Goal: Transaction & Acquisition: Download file/media

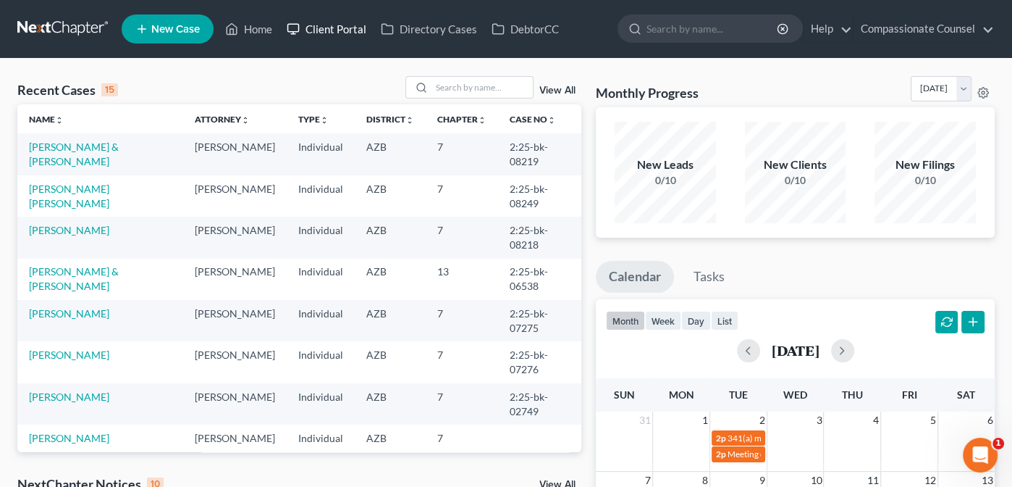
click at [332, 33] on link "Client Portal" at bounding box center [326, 29] width 94 height 26
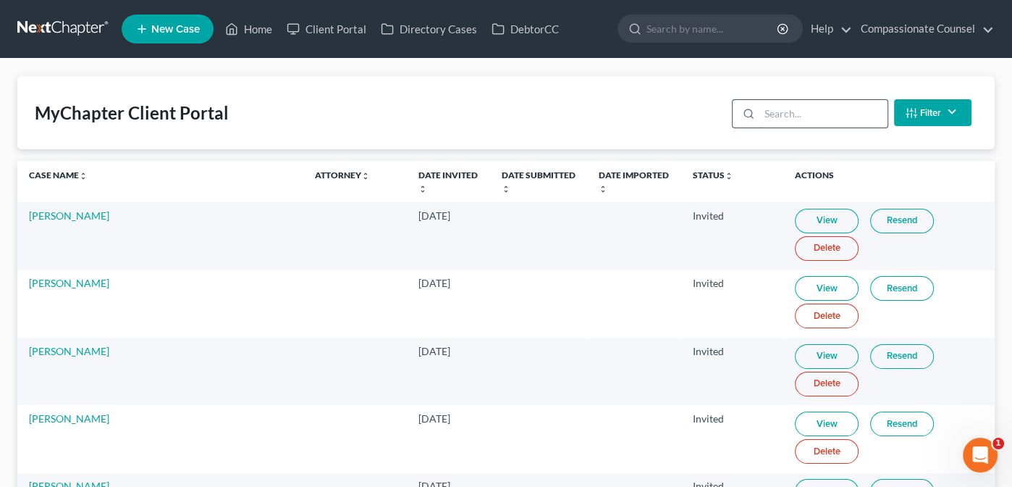
click at [783, 109] on input "search" at bounding box center [823, 114] width 128 height 28
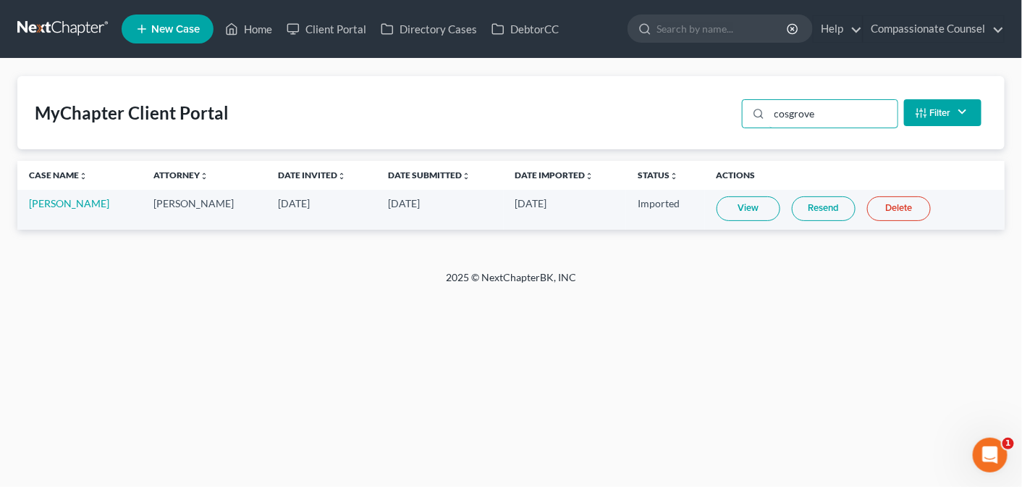
type input "cosgrove"
click at [810, 207] on link "Resend" at bounding box center [824, 208] width 64 height 25
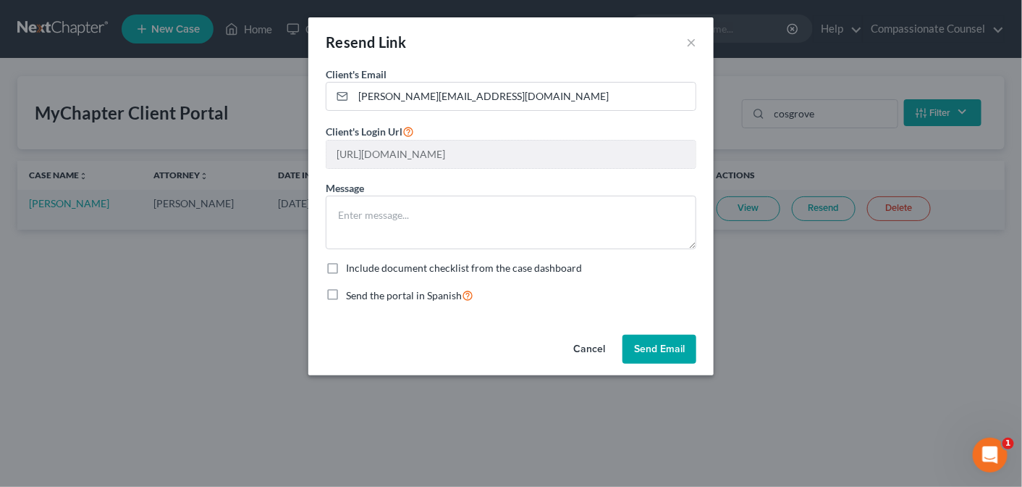
click at [649, 349] on button "Send Email" at bounding box center [660, 348] width 74 height 29
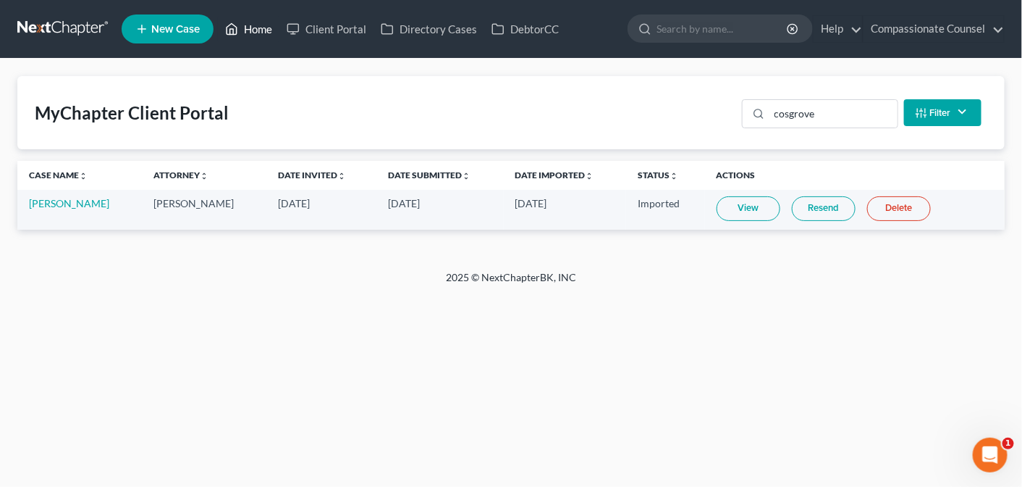
click at [245, 36] on link "Home" at bounding box center [249, 29] width 62 height 26
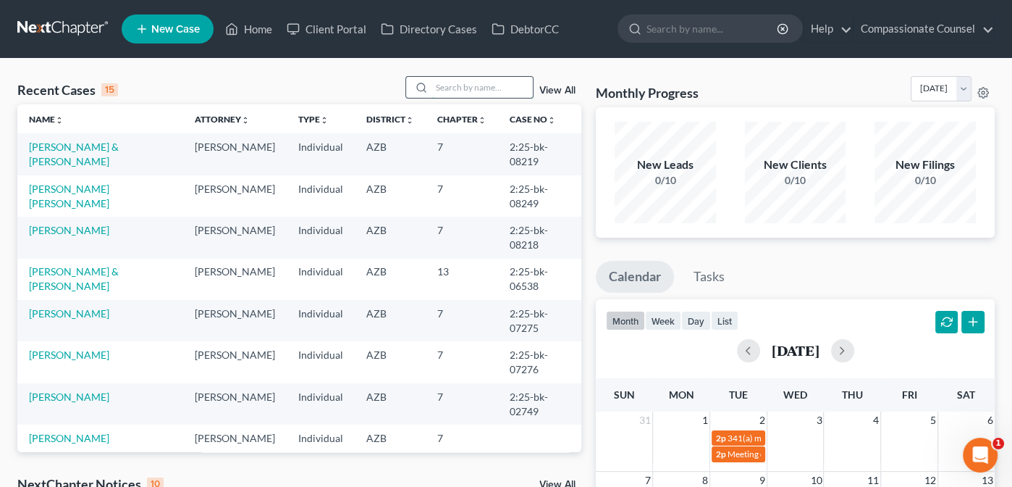
click at [447, 83] on input "search" at bounding box center [482, 87] width 101 height 21
click at [66, 144] on link "[PERSON_NAME] & [PERSON_NAME]" at bounding box center [74, 153] width 90 height 27
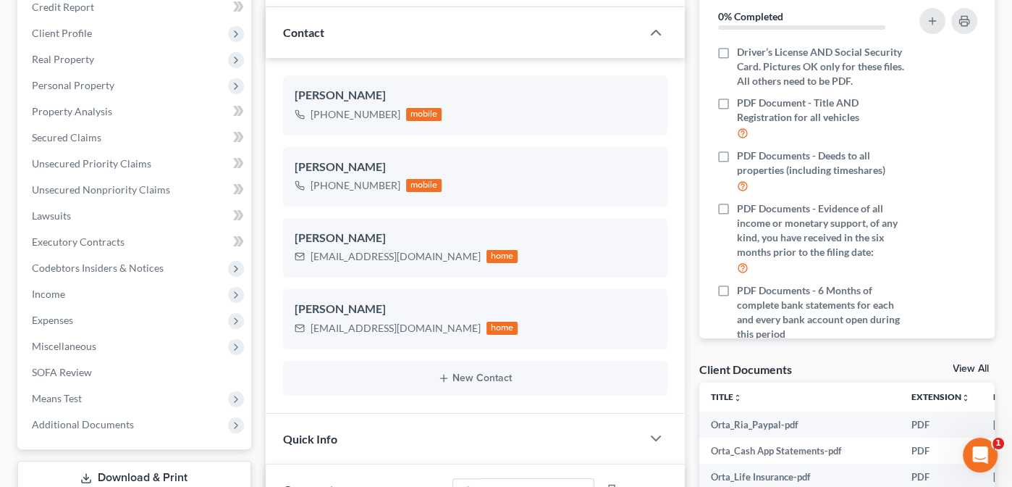
scroll to position [172, 0]
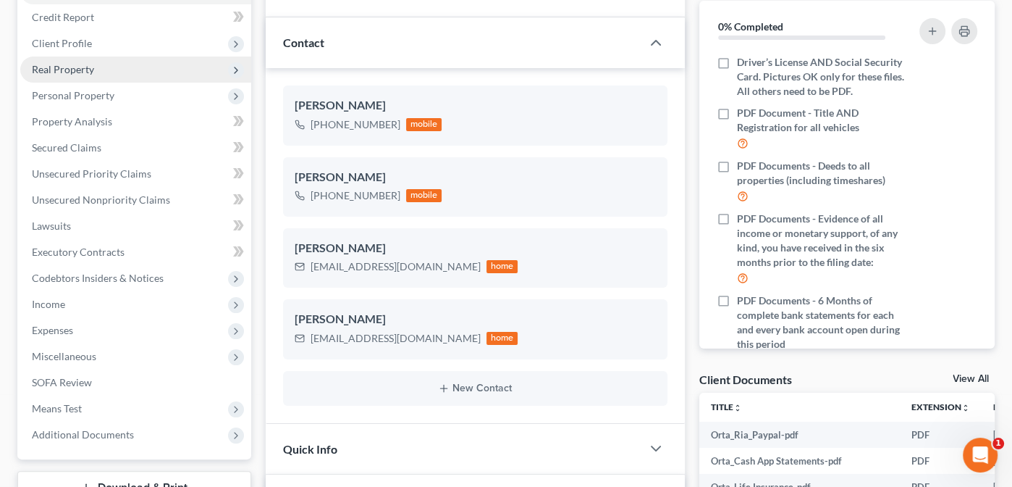
click at [55, 65] on span "Real Property" at bounding box center [63, 69] width 62 height 12
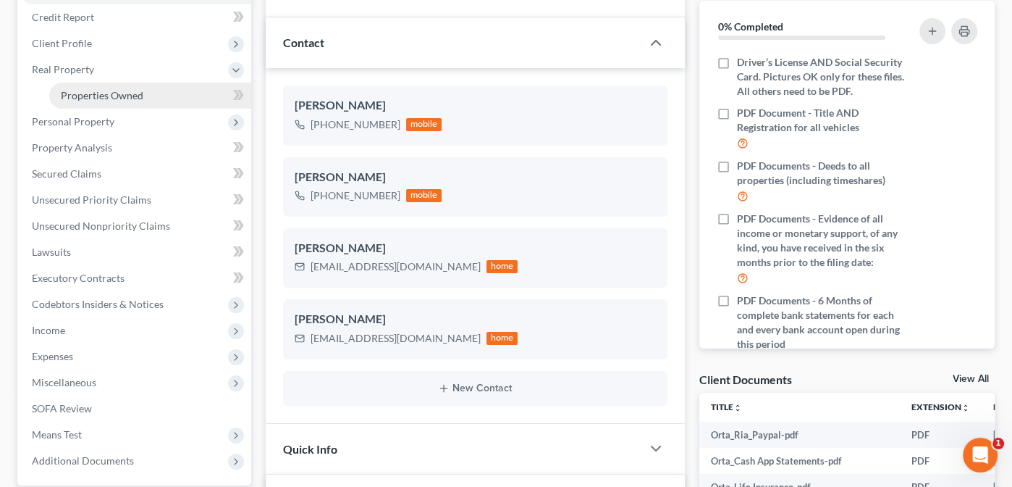
click at [77, 92] on span "Properties Owned" at bounding box center [102, 95] width 83 height 12
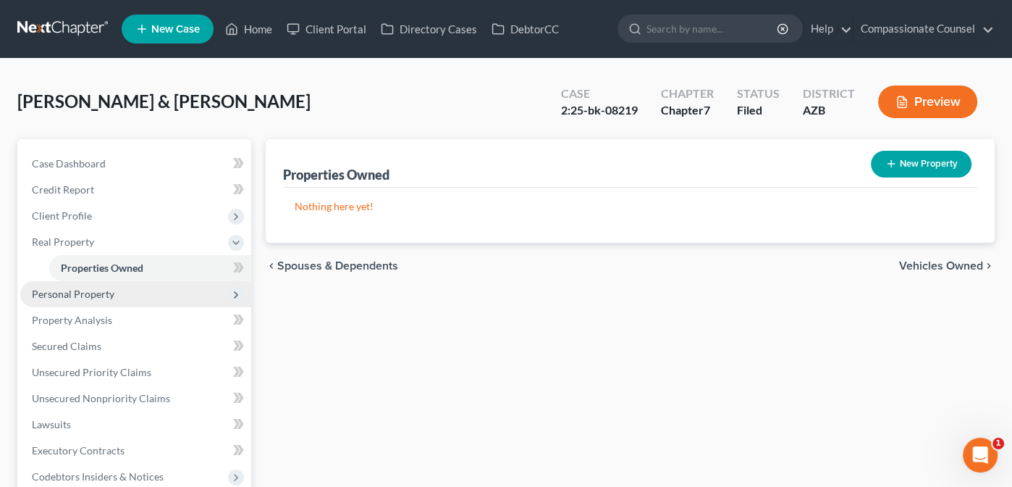
click at [58, 288] on span "Personal Property" at bounding box center [73, 293] width 83 height 12
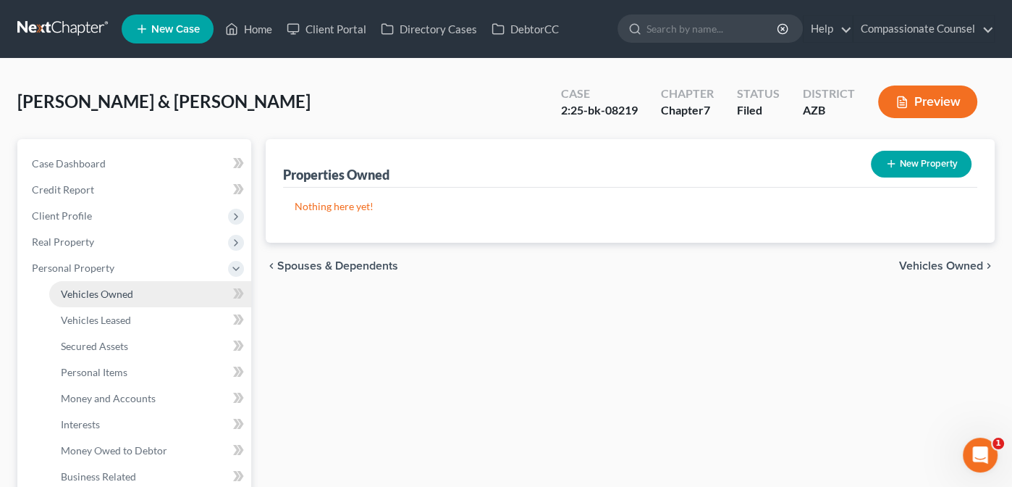
click at [100, 290] on span "Vehicles Owned" at bounding box center [97, 293] width 72 height 12
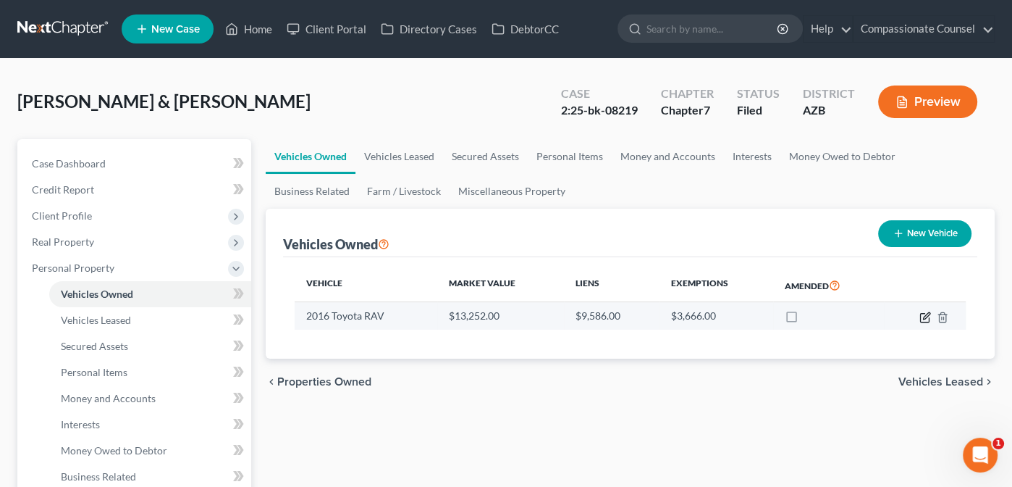
click at [925, 313] on icon "button" at bounding box center [926, 315] width 7 height 7
select select "0"
select select "10"
select select "2"
select select "4"
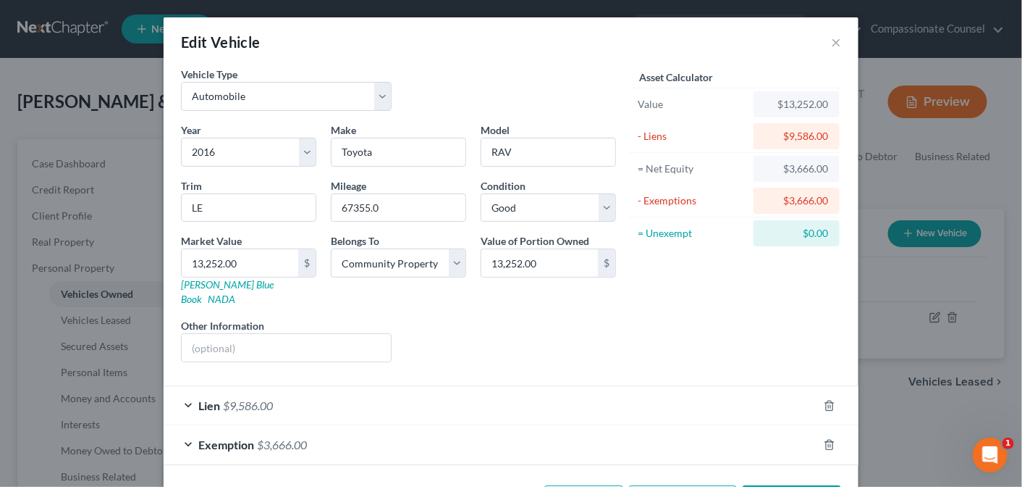
click at [184, 386] on div "Lien $9,586.00" at bounding box center [491, 405] width 655 height 38
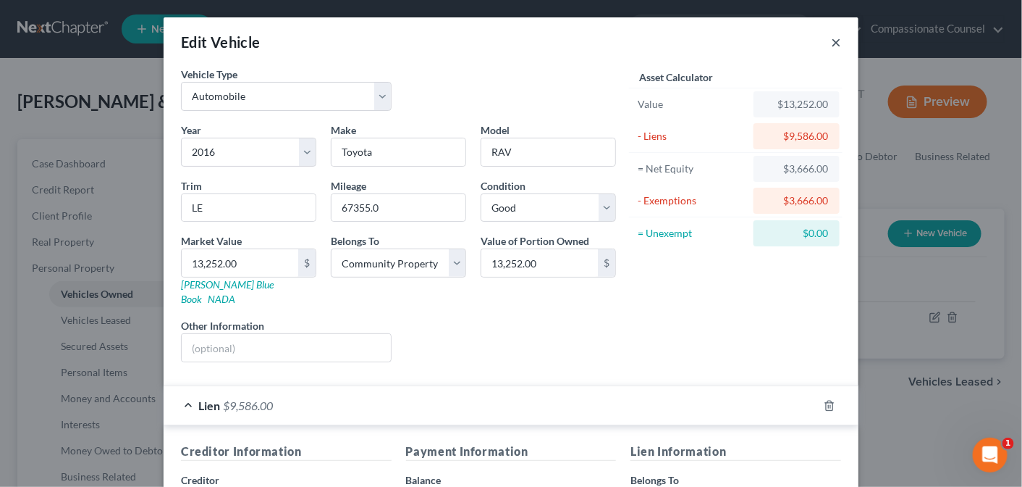
click at [831, 41] on button "×" at bounding box center [836, 41] width 10 height 17
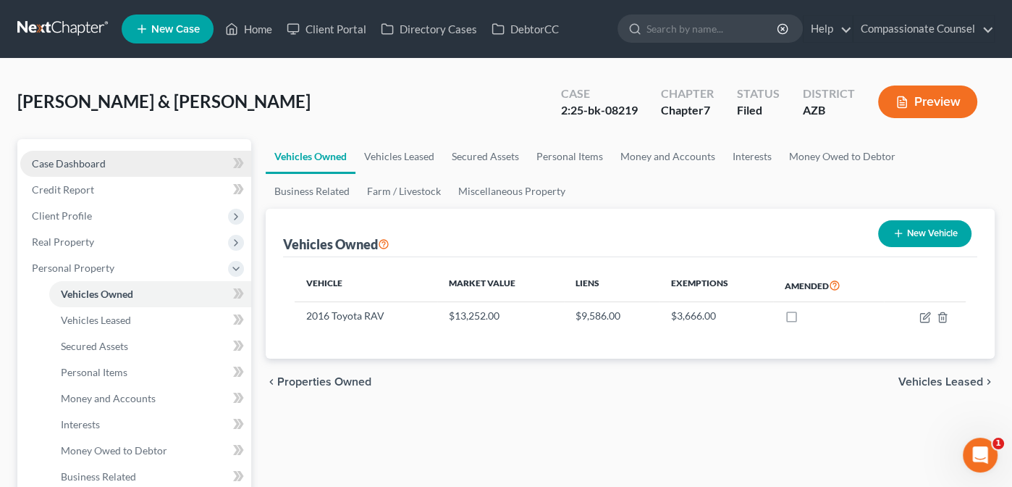
click at [64, 159] on span "Case Dashboard" at bounding box center [69, 163] width 74 height 12
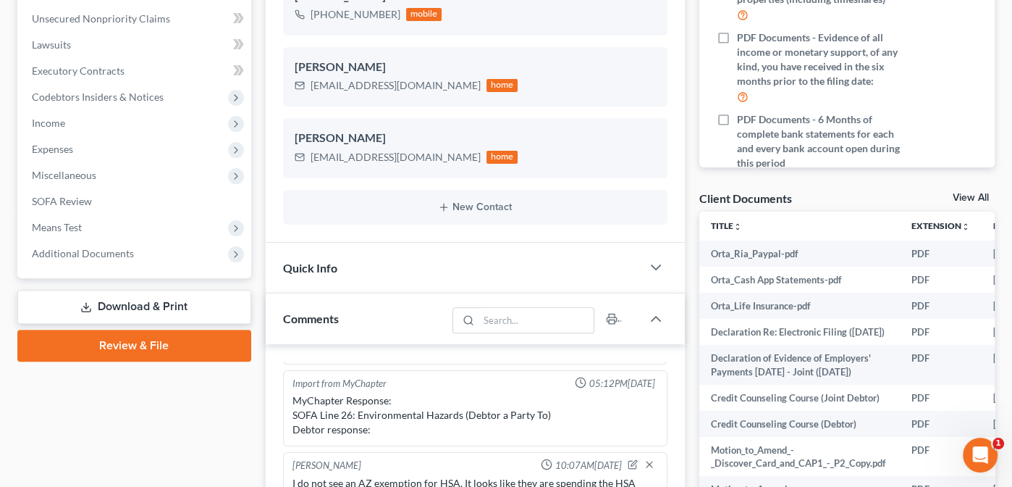
scroll to position [474, 0]
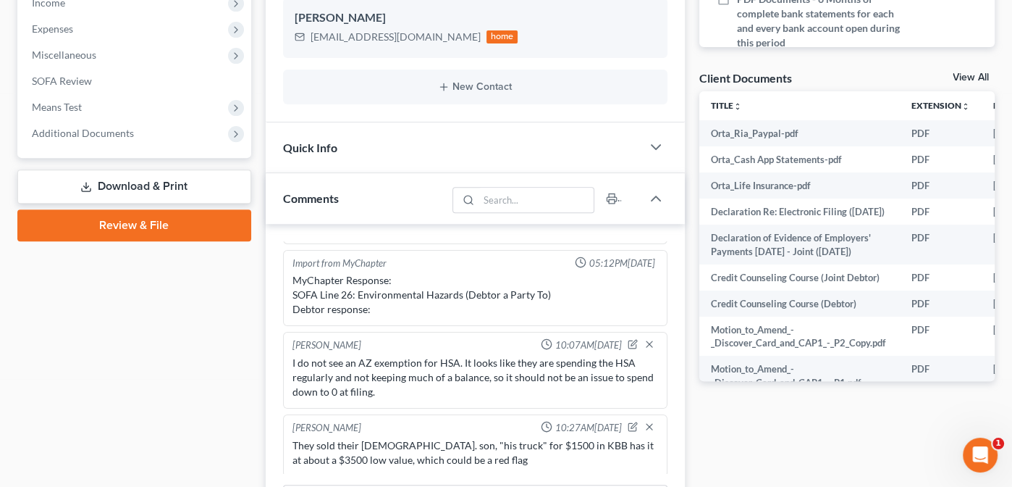
click at [965, 74] on link "View All" at bounding box center [971, 77] width 36 height 10
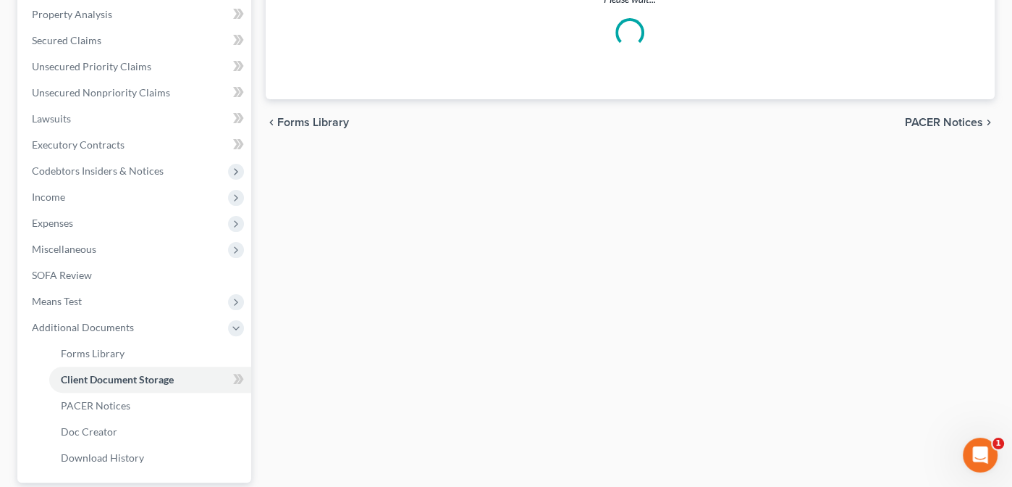
scroll to position [205, 0]
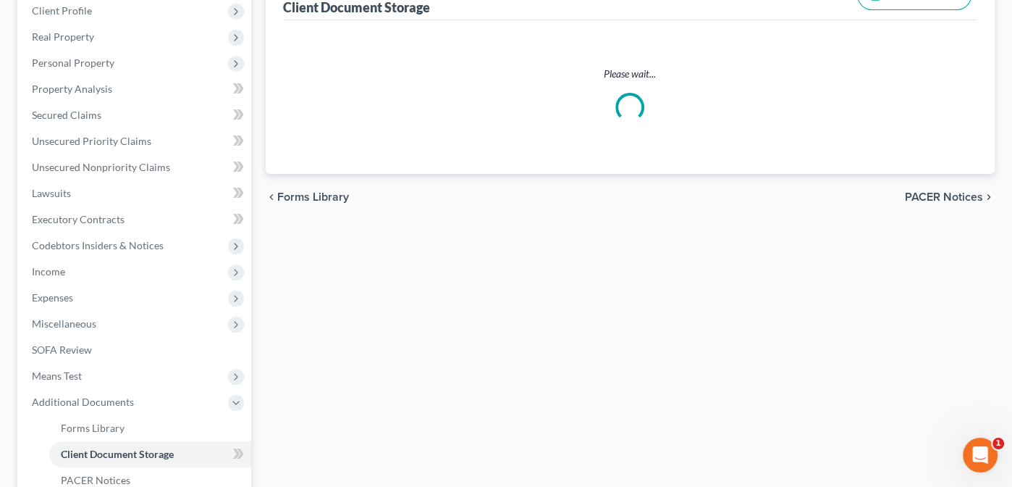
select select "14"
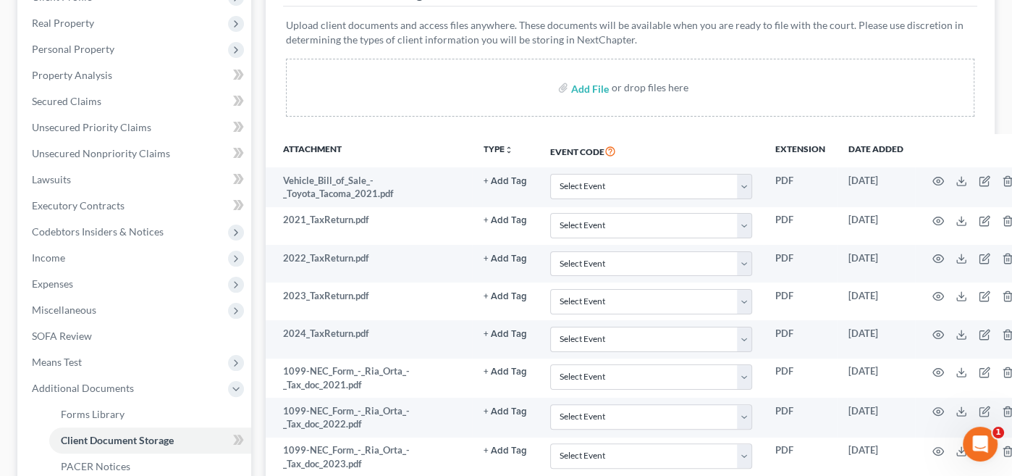
scroll to position [222, 0]
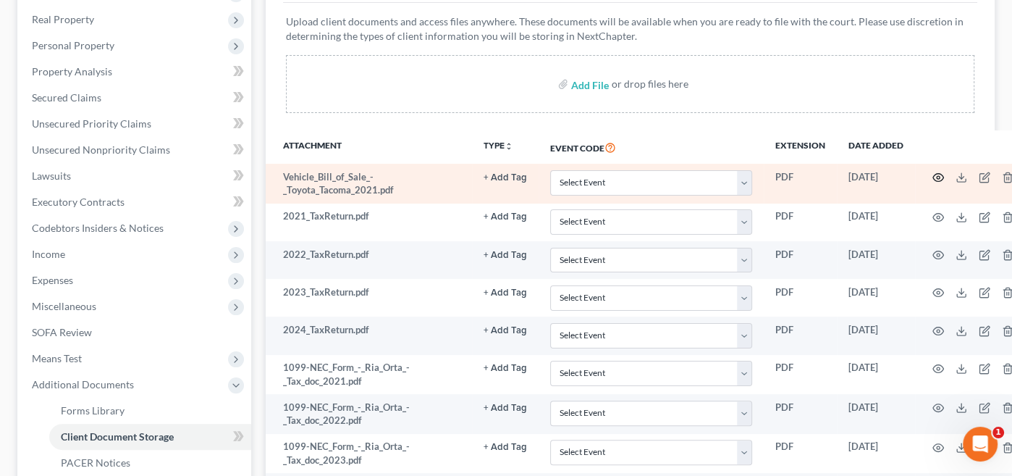
click at [937, 174] on icon "button" at bounding box center [939, 178] width 12 height 12
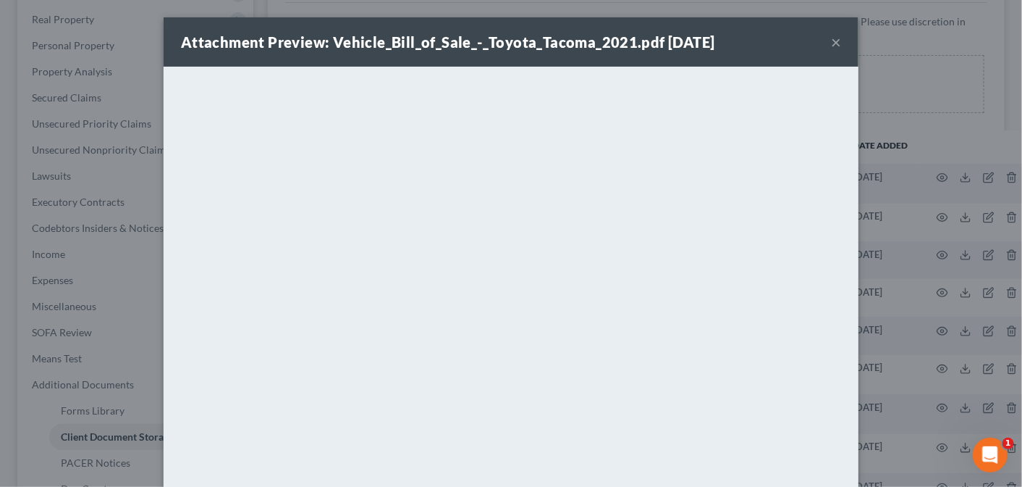
click at [831, 41] on button "×" at bounding box center [836, 41] width 10 height 17
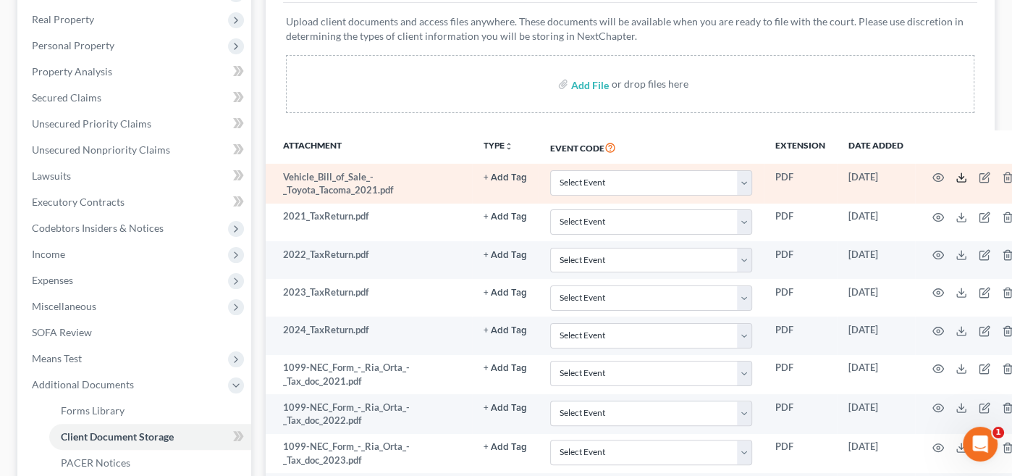
click at [957, 174] on icon at bounding box center [962, 178] width 12 height 12
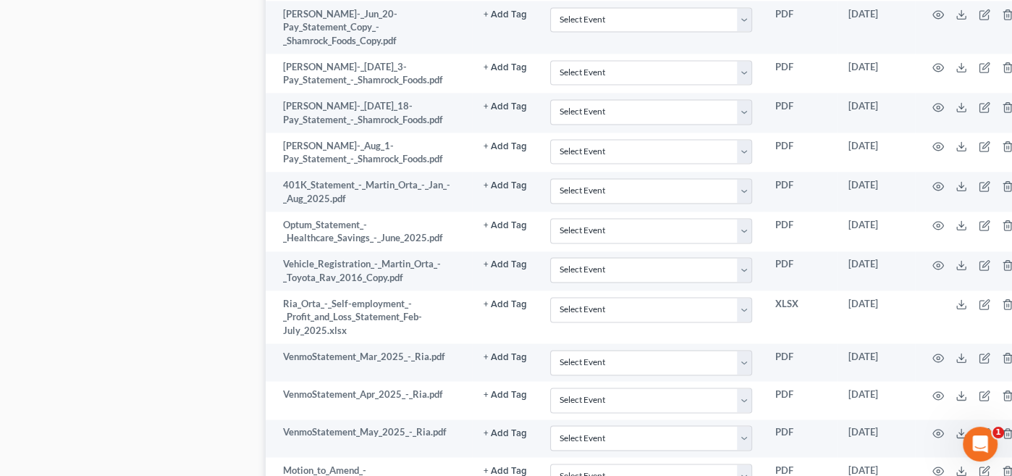
scroll to position [1871, 0]
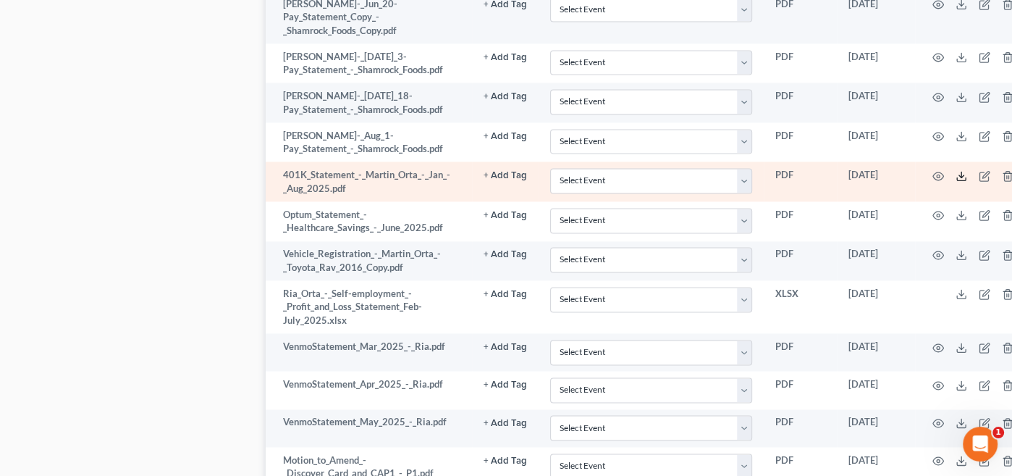
click at [959, 170] on icon at bounding box center [962, 176] width 12 height 12
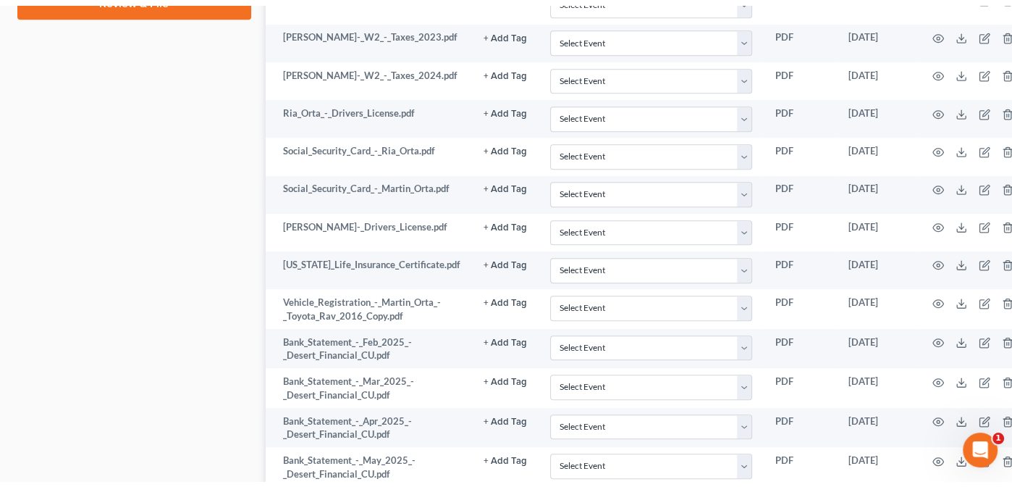
scroll to position [0, 0]
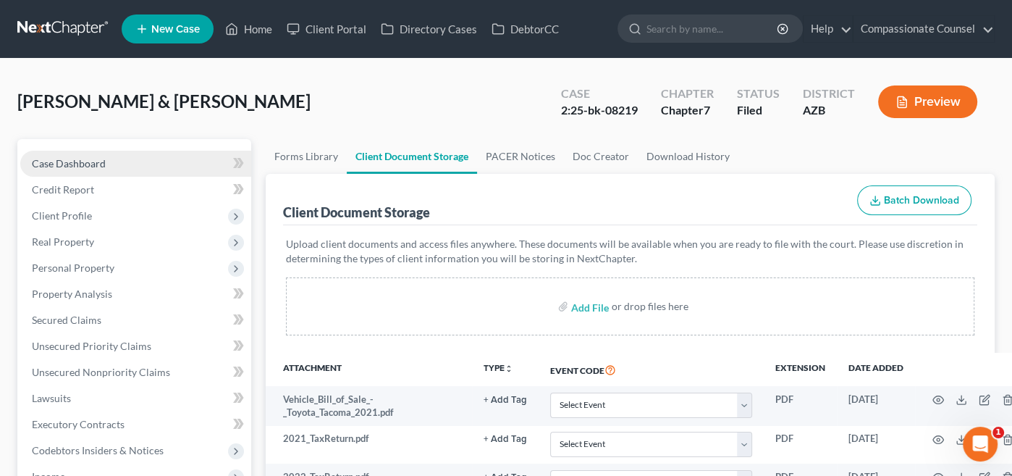
click at [51, 161] on span "Case Dashboard" at bounding box center [69, 163] width 74 height 12
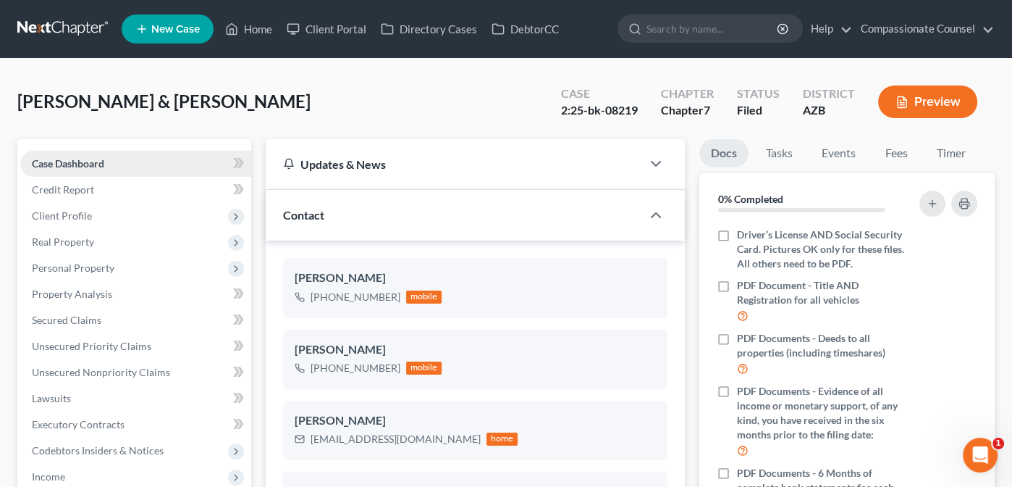
scroll to position [399, 0]
click at [252, 20] on link "Home" at bounding box center [249, 29] width 62 height 26
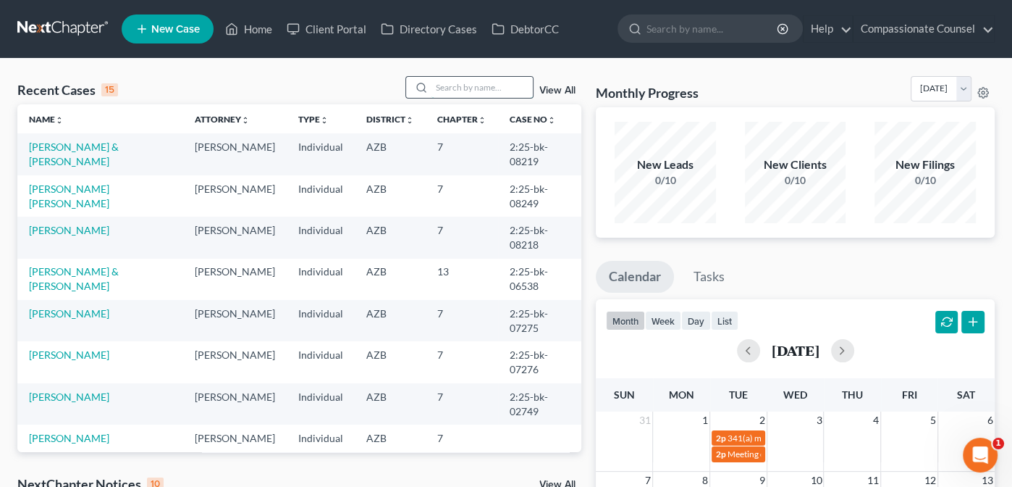
click at [453, 85] on input "search" at bounding box center [482, 87] width 101 height 21
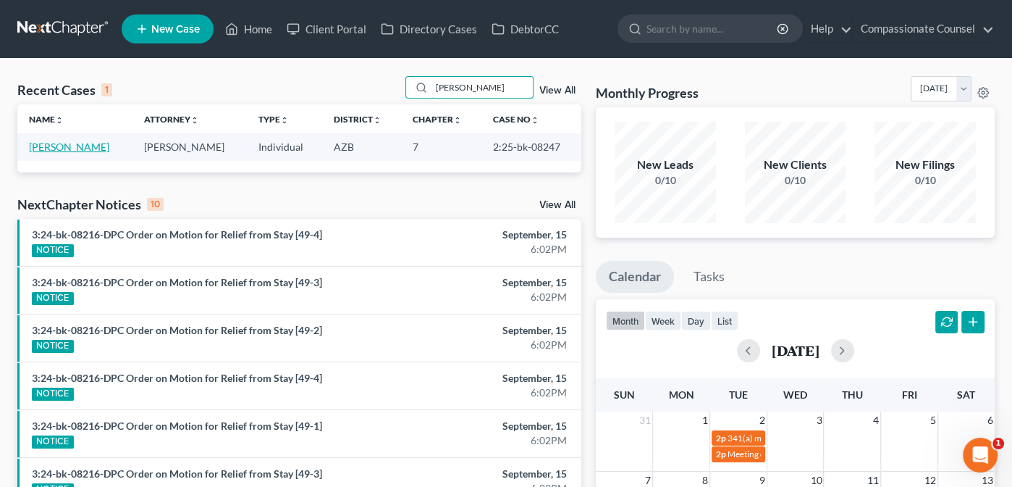
type input "[PERSON_NAME]"
click at [49, 143] on link "[PERSON_NAME]" at bounding box center [69, 146] width 80 height 12
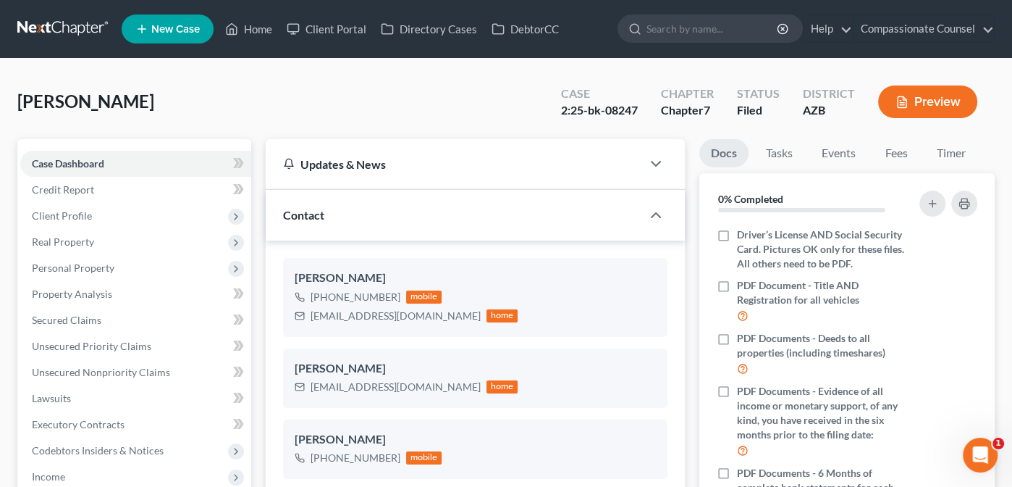
scroll to position [374, 0]
click at [267, 25] on link "Home" at bounding box center [249, 29] width 62 height 26
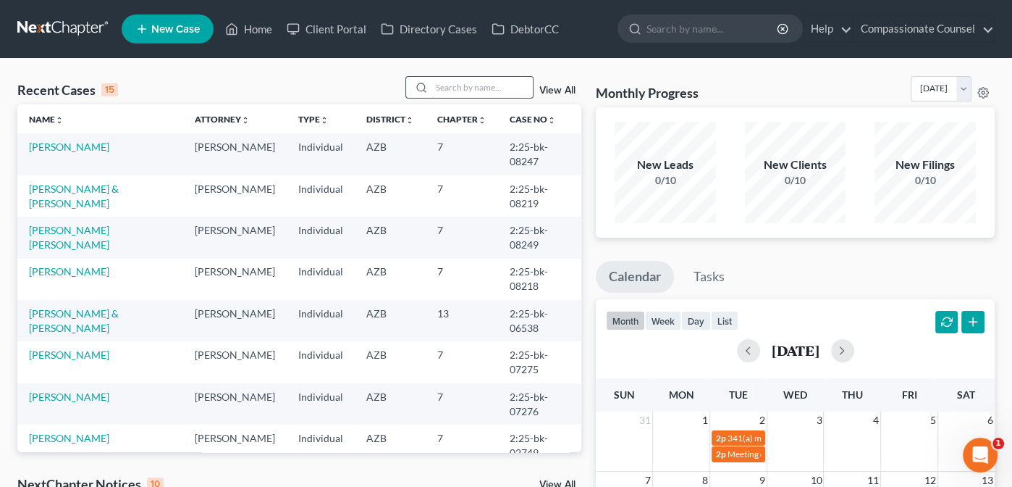
click at [468, 90] on input "search" at bounding box center [482, 87] width 101 height 21
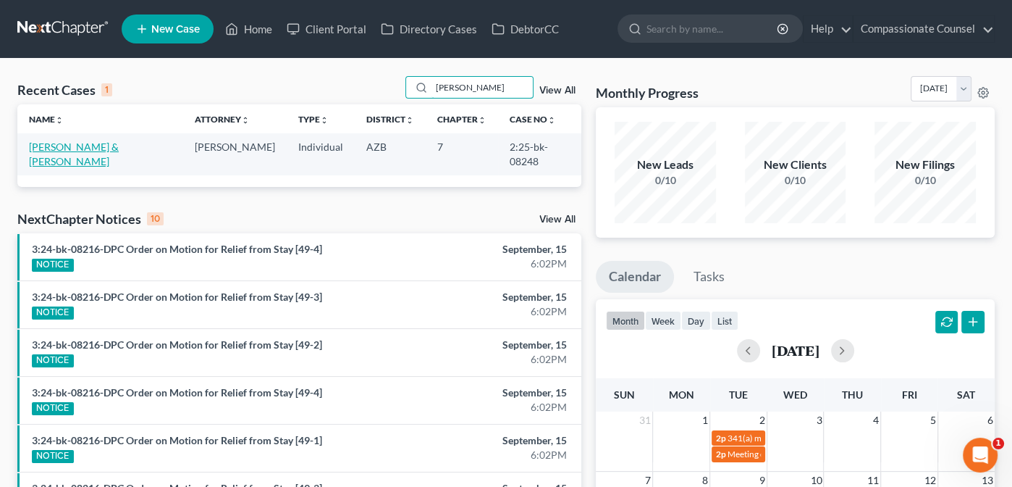
type input "[PERSON_NAME]"
click at [72, 148] on link "[PERSON_NAME] & [PERSON_NAME]" at bounding box center [74, 153] width 90 height 27
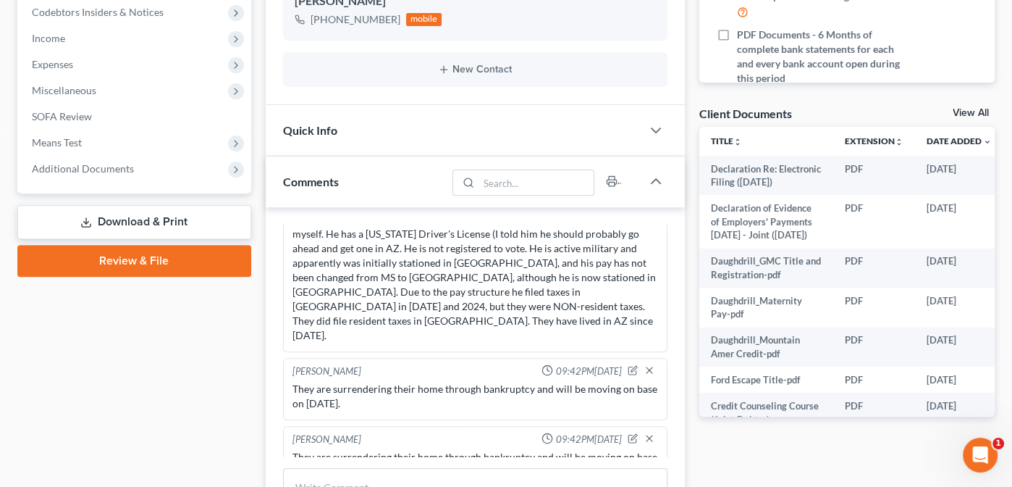
scroll to position [449, 0]
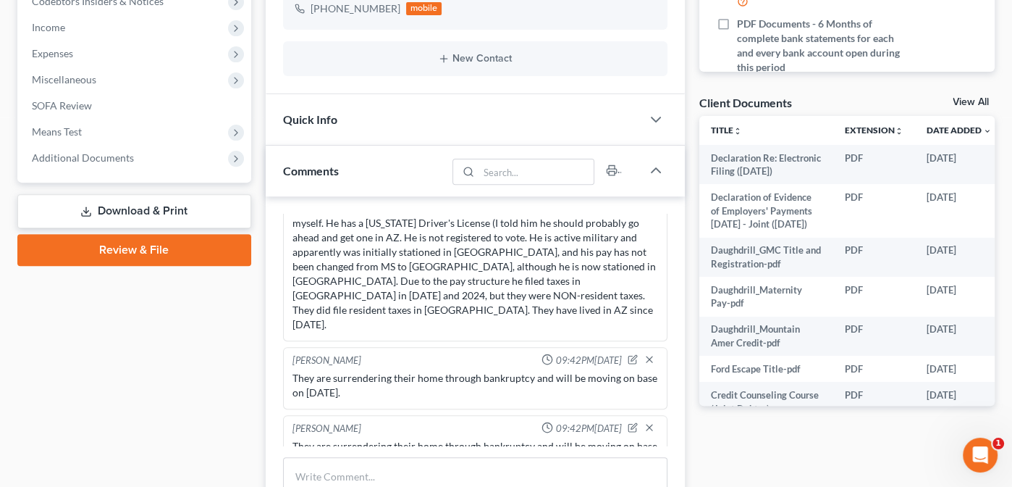
click at [974, 98] on link "View All" at bounding box center [971, 102] width 36 height 10
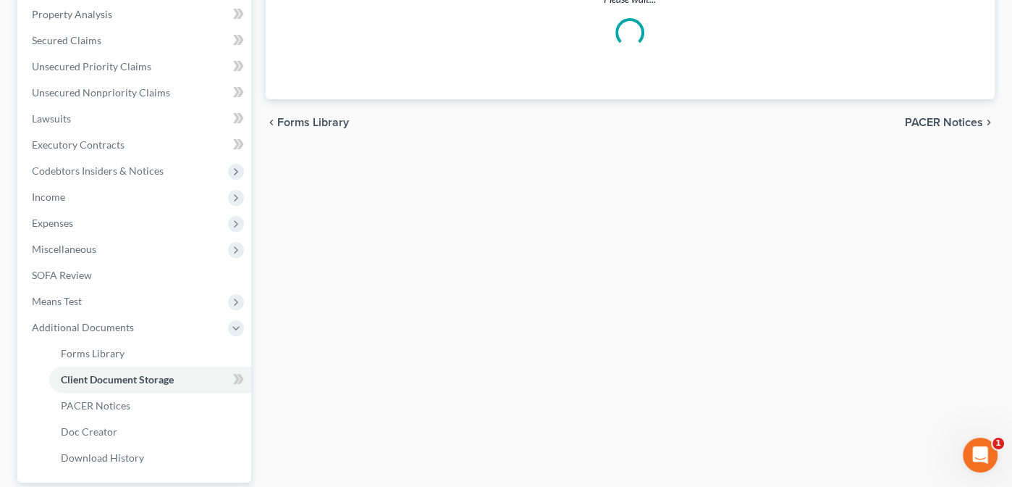
scroll to position [154, 0]
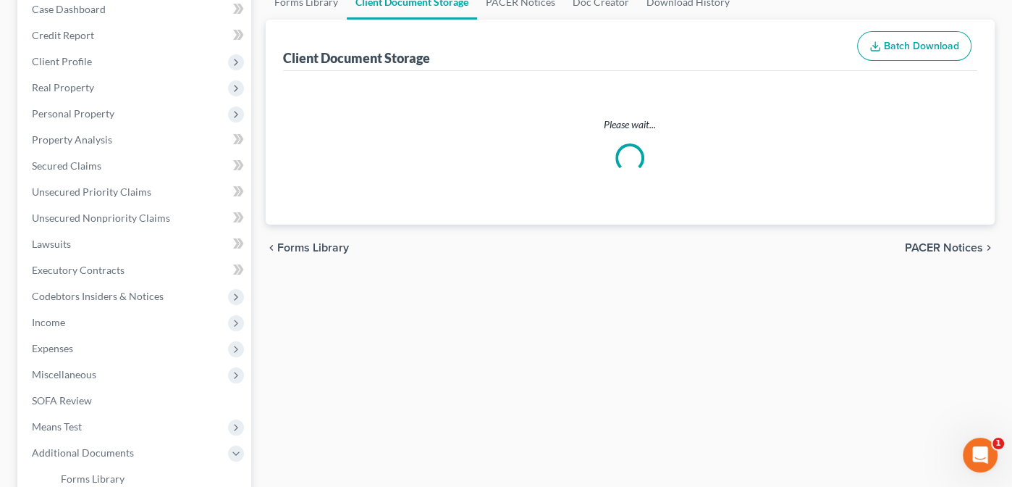
select select "14"
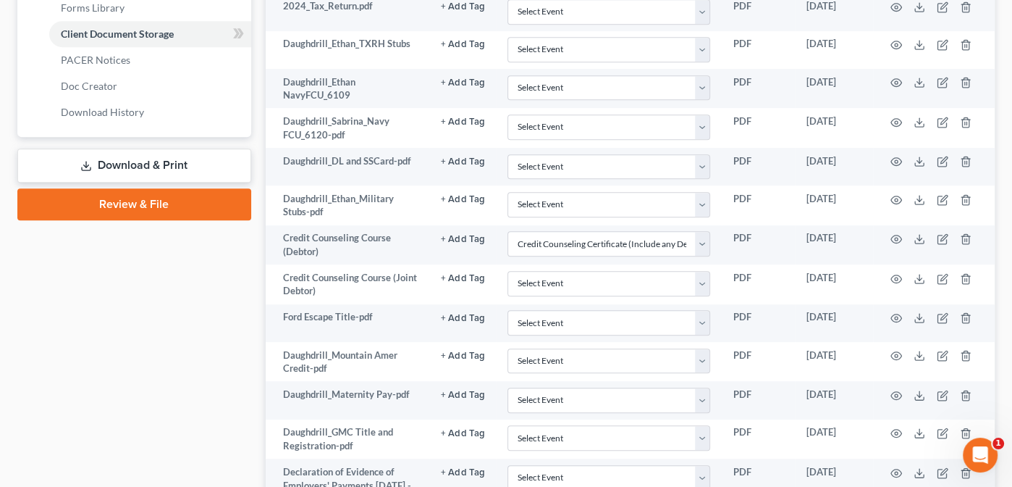
scroll to position [798, 0]
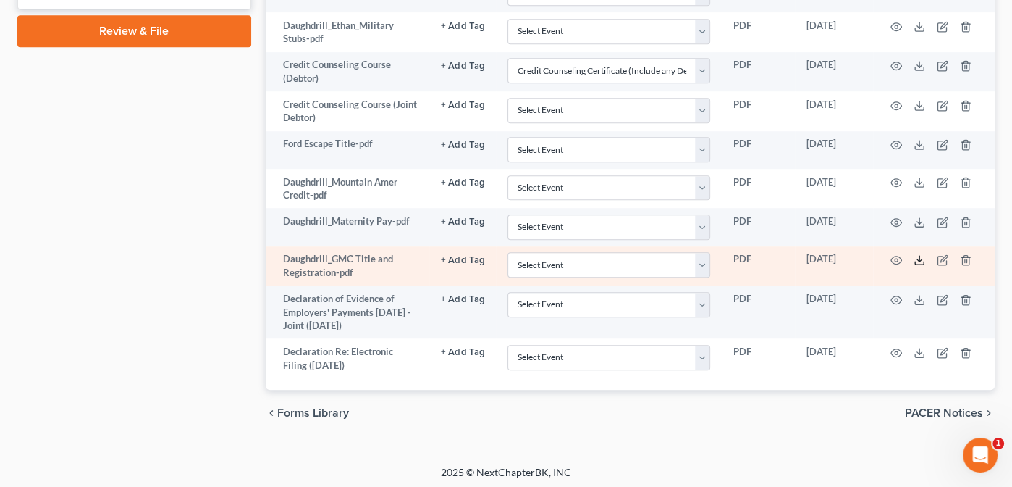
click at [917, 254] on icon at bounding box center [920, 260] width 12 height 12
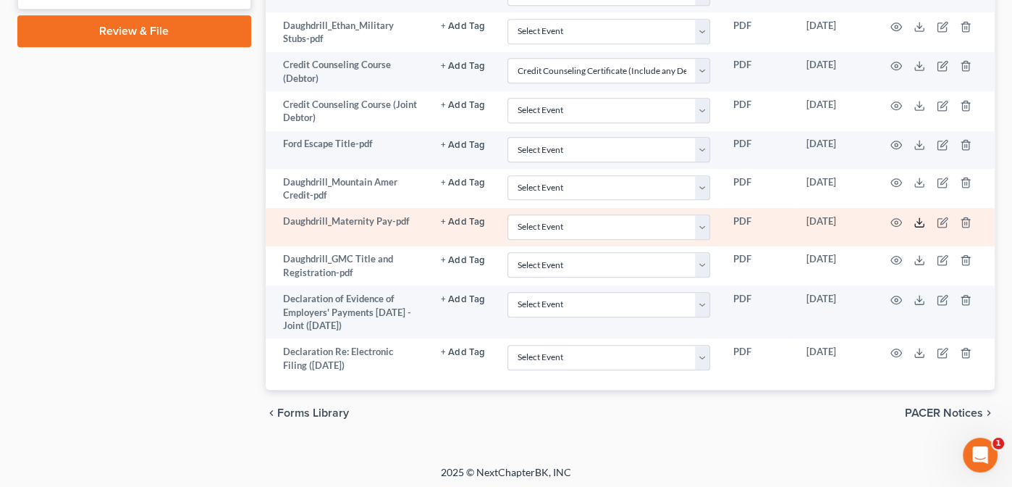
click at [917, 216] on icon at bounding box center [920, 222] width 12 height 12
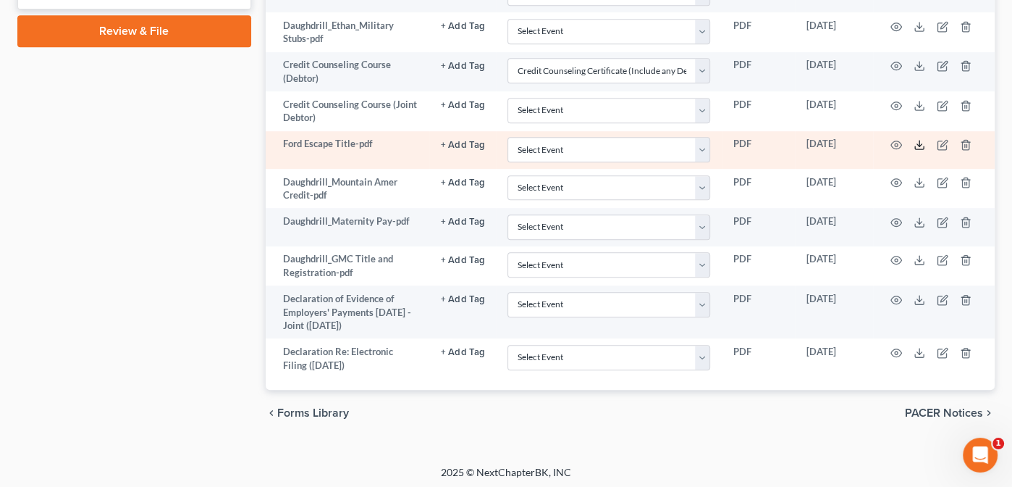
click at [920, 139] on icon at bounding box center [920, 145] width 12 height 12
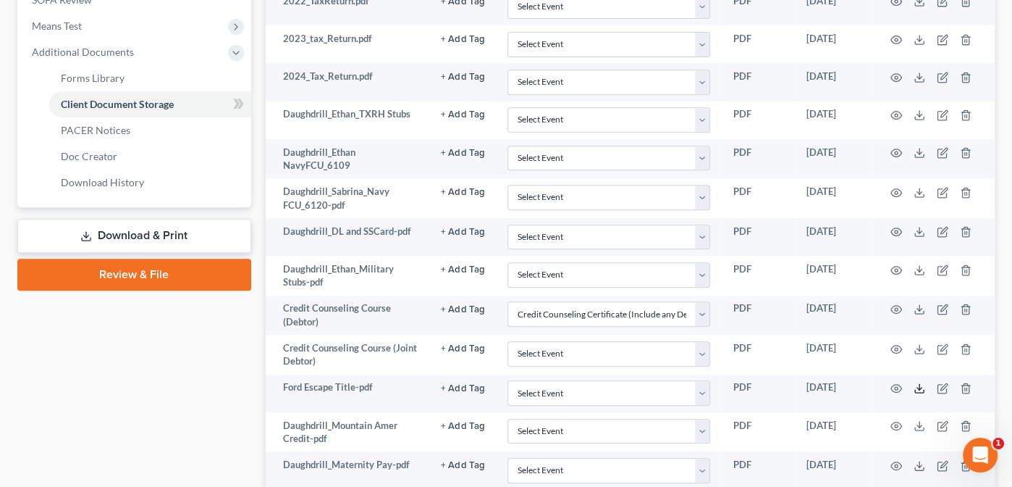
scroll to position [551, 0]
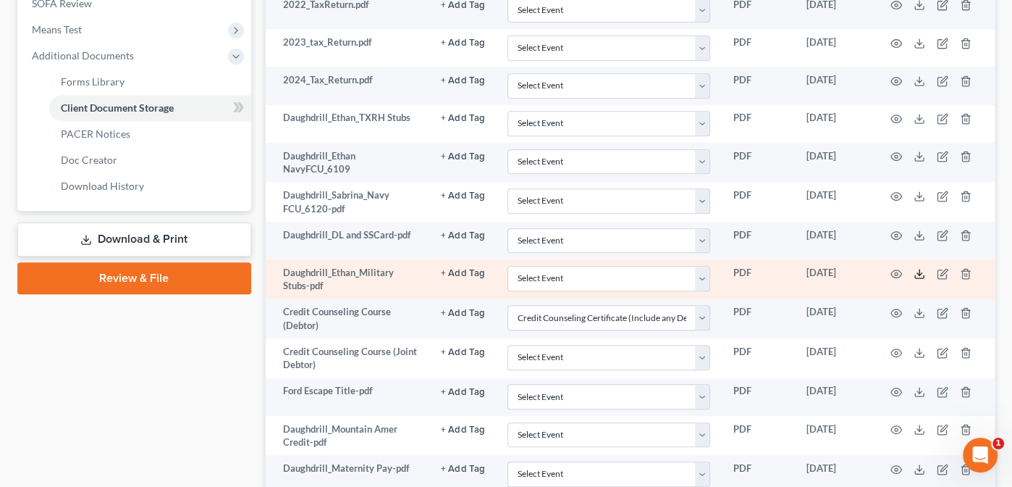
click at [917, 268] on icon at bounding box center [920, 274] width 12 height 12
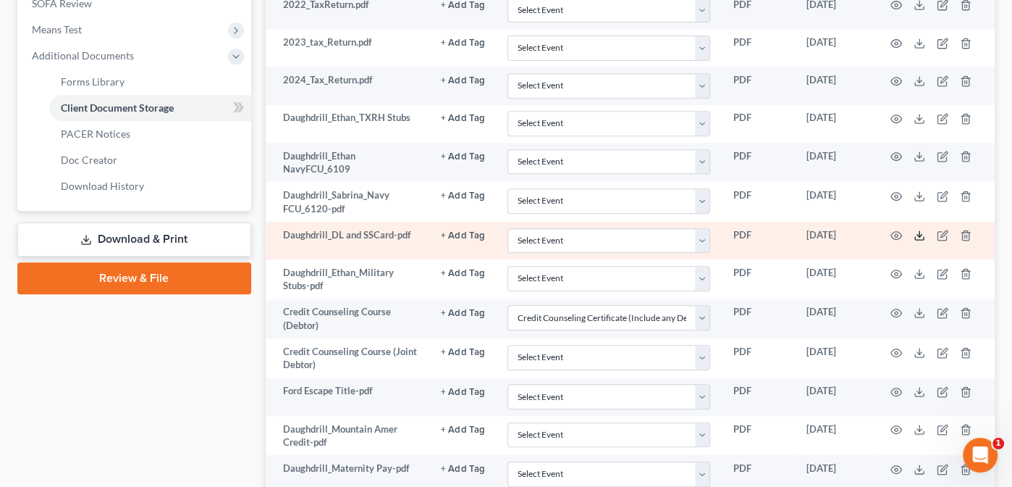
click at [919, 232] on icon at bounding box center [920, 236] width 12 height 12
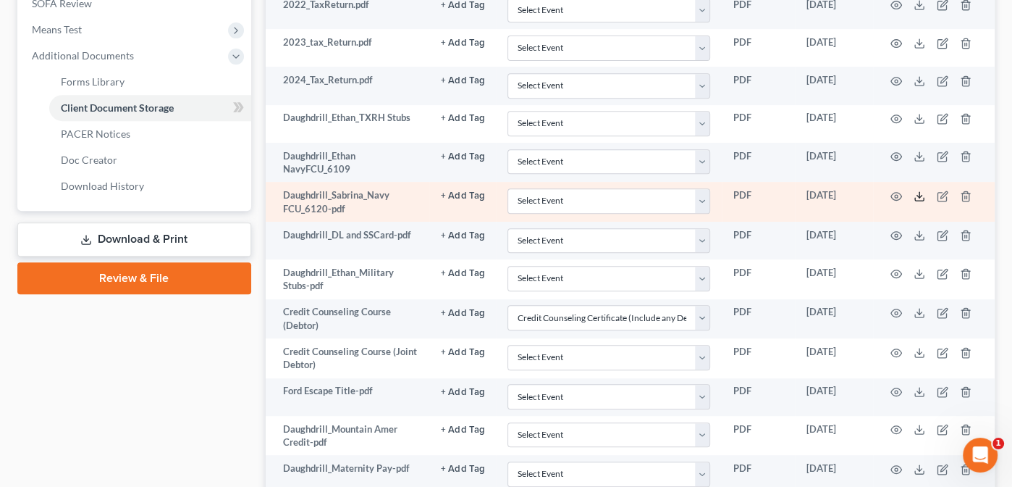
click at [917, 190] on icon at bounding box center [920, 196] width 12 height 12
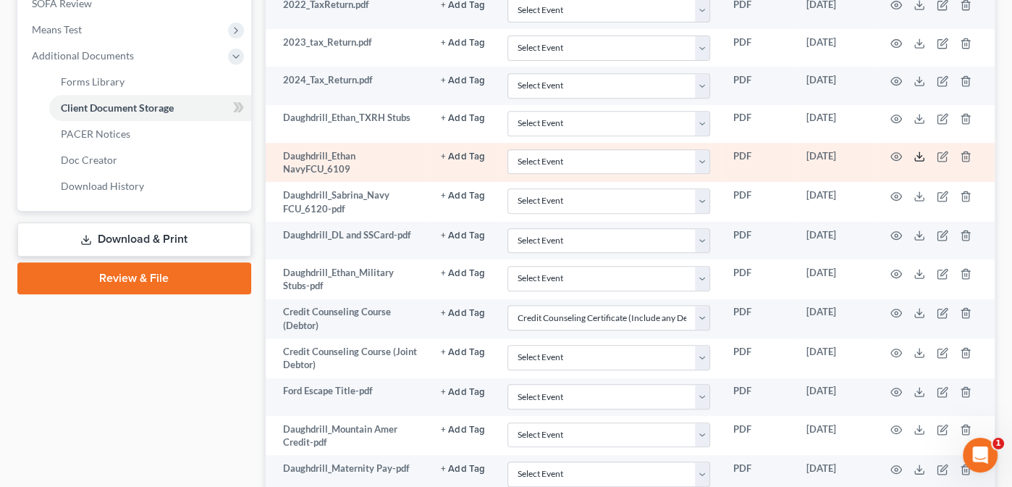
click at [920, 152] on line at bounding box center [920, 155] width 0 height 6
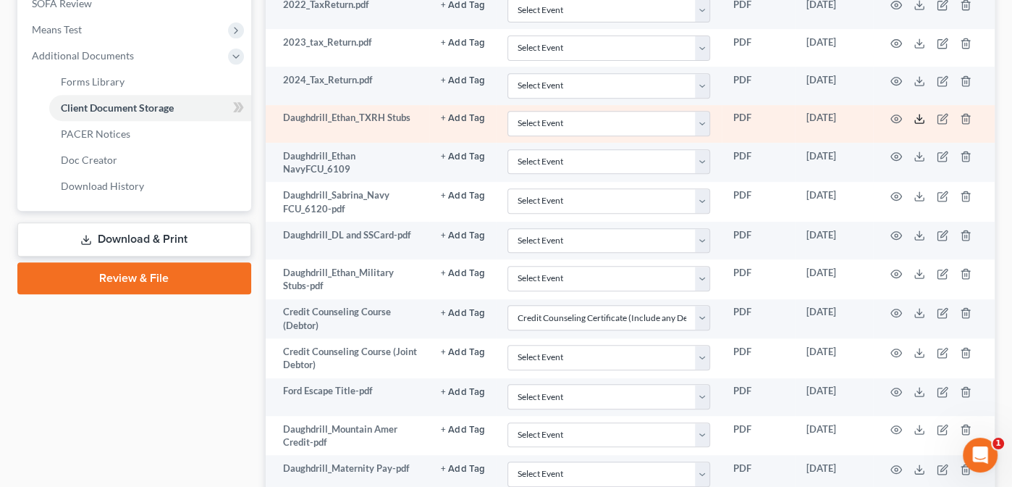
click at [920, 113] on icon at bounding box center [920, 119] width 12 height 12
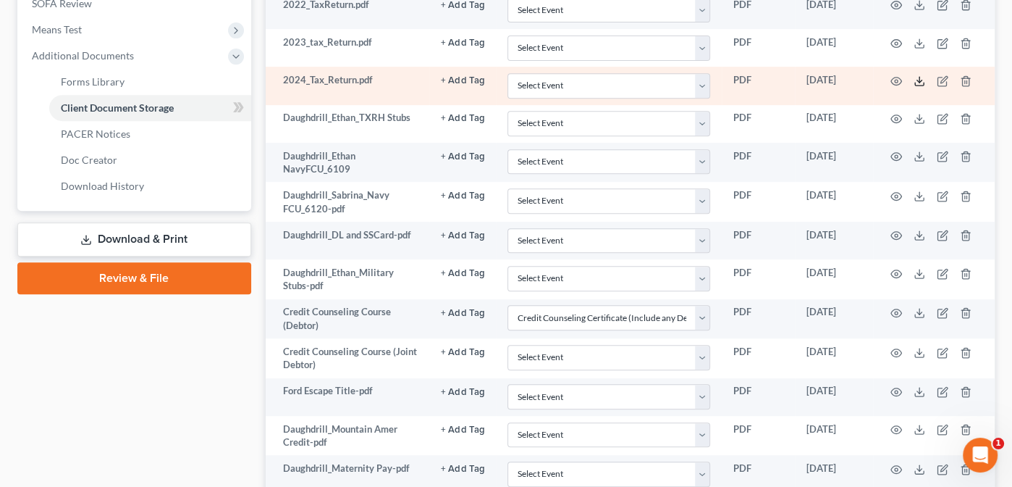
click at [920, 75] on icon at bounding box center [920, 81] width 12 height 12
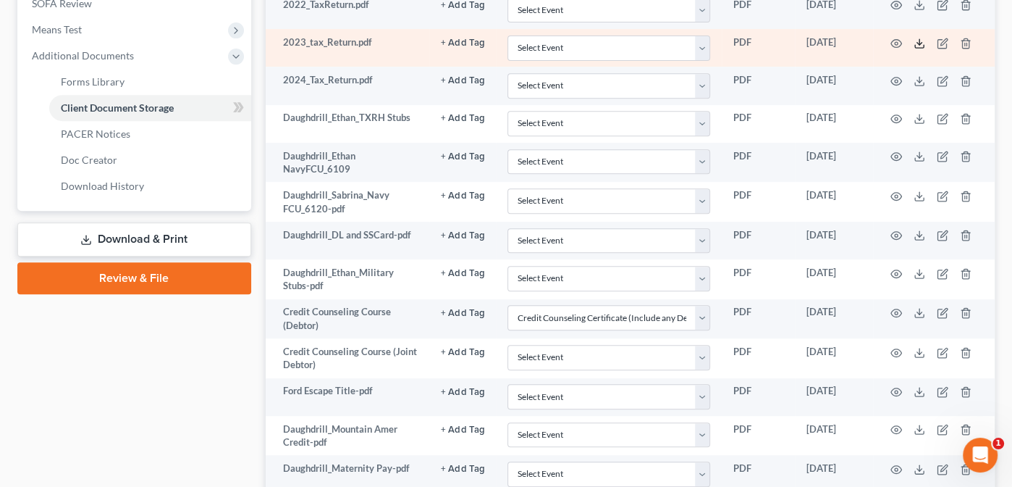
click at [918, 38] on icon at bounding box center [920, 44] width 12 height 12
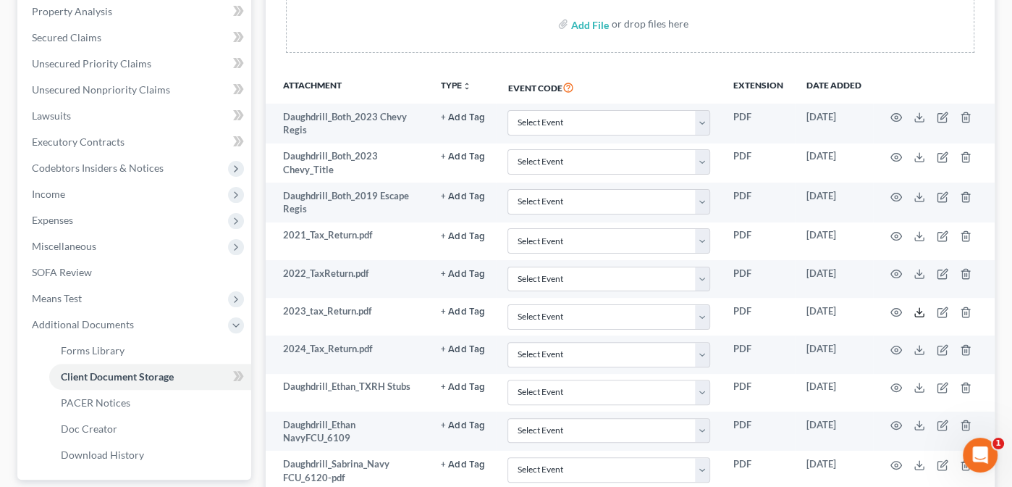
scroll to position [272, 0]
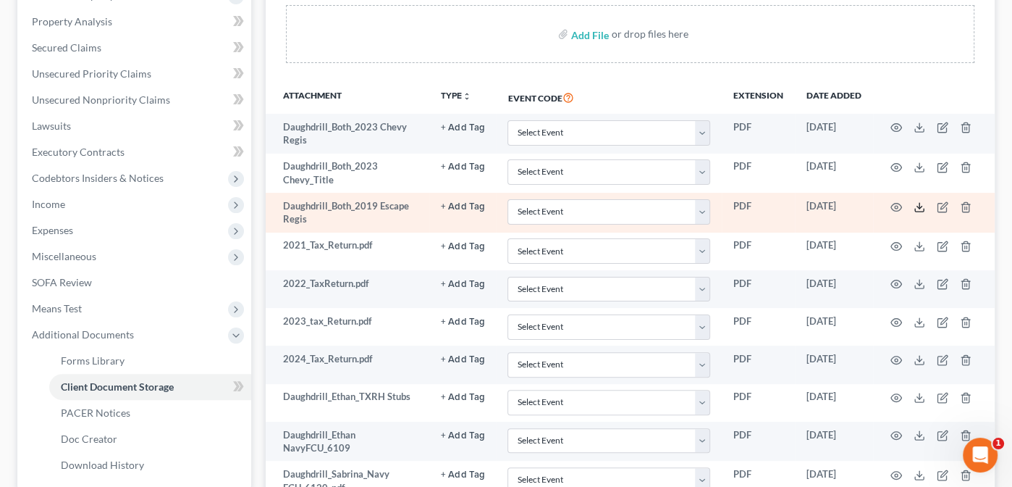
click at [920, 202] on icon at bounding box center [920, 207] width 12 height 12
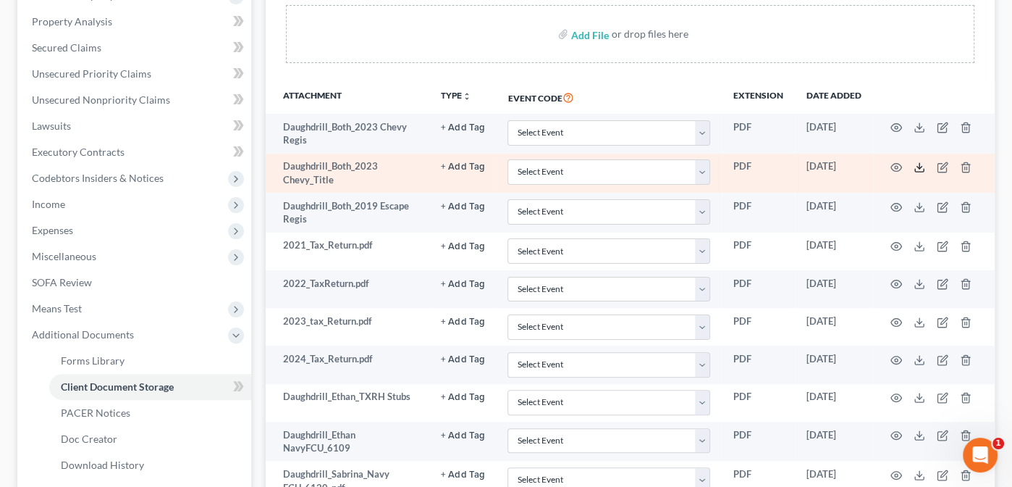
click at [921, 164] on icon at bounding box center [920, 167] width 12 height 12
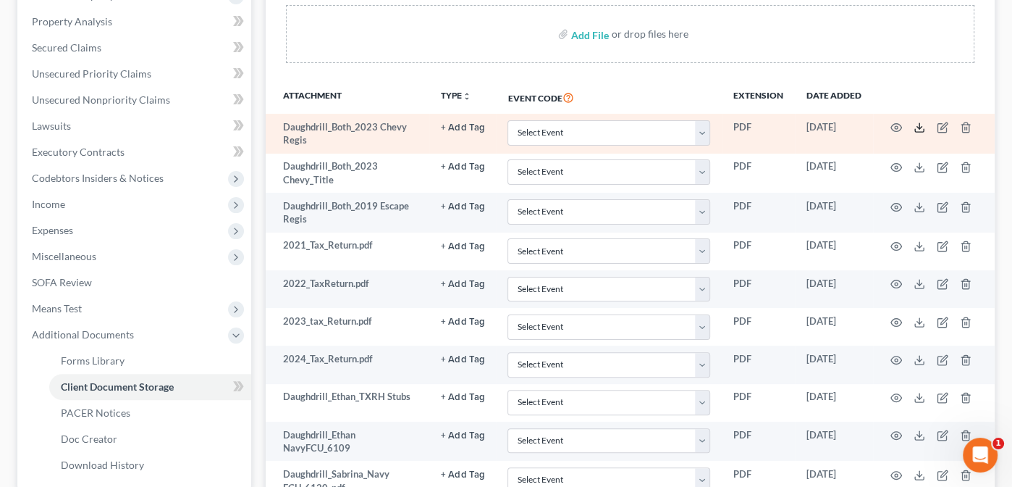
click at [920, 123] on icon at bounding box center [920, 128] width 12 height 12
